Goal: Task Accomplishment & Management: Use online tool/utility

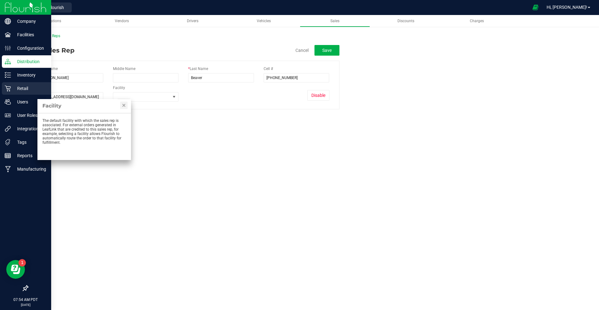
click at [26, 88] on p "Retail" at bounding box center [29, 88] width 37 height 7
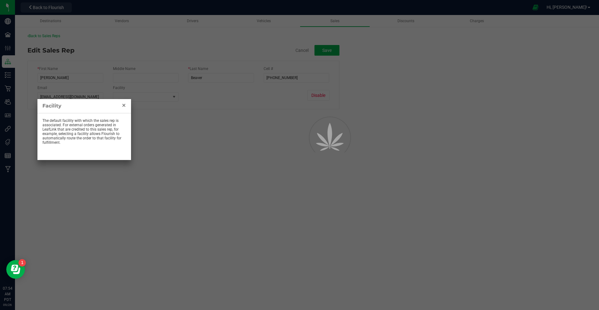
click at [125, 106] on link "Close" at bounding box center [123, 104] width 7 height 7
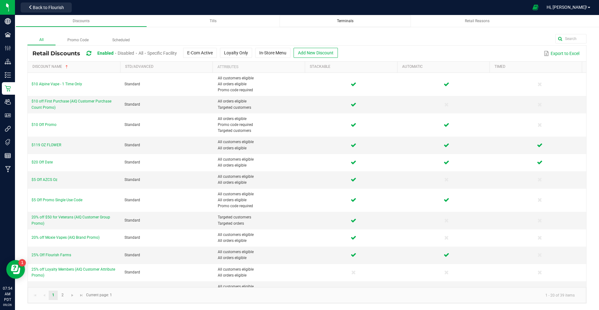
click at [348, 22] on span "Terminals" at bounding box center [345, 21] width 17 height 4
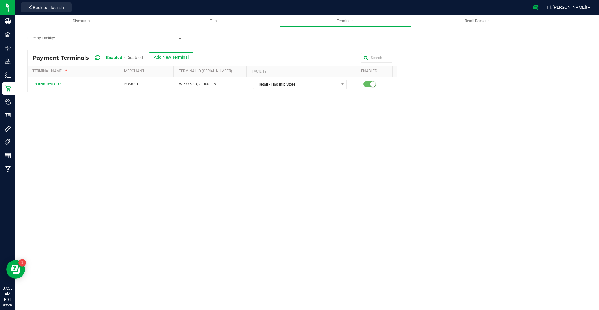
click at [213, 113] on div "Payment Terminals Enabled Disabled Add New Terminal Terminal Name Merchant Term…" at bounding box center [307, 176] width 569 height 253
click at [182, 57] on span "Add New Terminal" at bounding box center [171, 57] width 35 height 5
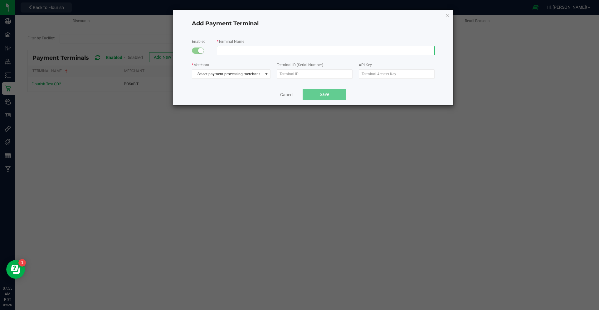
click at [246, 54] on input "text" at bounding box center [326, 50] width 218 height 9
type input "Terminal 1"
click at [322, 92] on span "Save" at bounding box center [324, 94] width 9 height 5
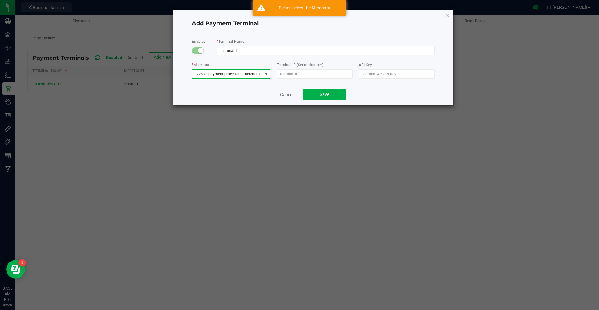
click at [250, 75] on span "Select payment processing merchant" at bounding box center [227, 74] width 71 height 9
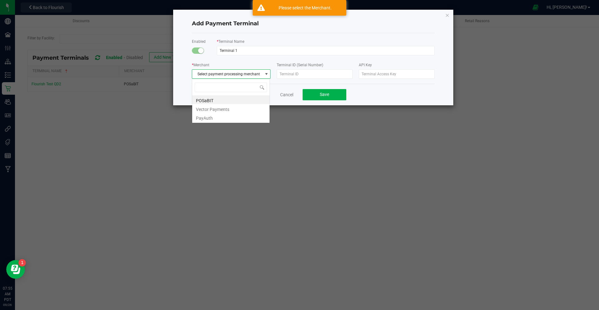
scroll to position [9, 78]
click at [229, 109] on li "Vector Payments" at bounding box center [230, 108] width 77 height 9
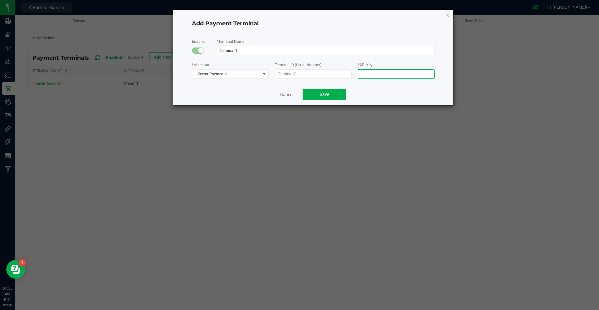
click at [379, 78] on input "text" at bounding box center [396, 73] width 77 height 9
type input "233333"
click at [332, 92] on button "Save" at bounding box center [325, 94] width 44 height 11
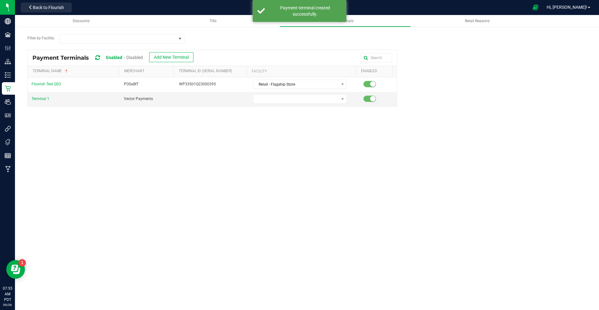
click at [299, 146] on div "Payment Terminals Enabled Disabled Add New Terminal Terminal Name Merchant Term…" at bounding box center [307, 176] width 569 height 253
click at [202, 72] on link "Terminal ID (Serial Number)" at bounding box center [212, 71] width 66 height 5
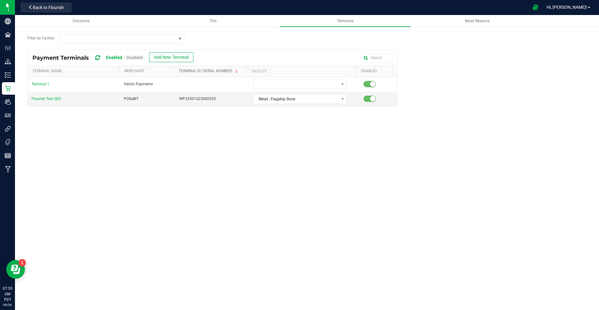
click at [202, 72] on link "Terminal ID (Serial Number)" at bounding box center [212, 71] width 66 height 5
click at [134, 71] on link "Merchant" at bounding box center [147, 71] width 47 height 5
click at [479, 20] on span "Retail Reasons" at bounding box center [477, 21] width 25 height 4
